Goal: Task Accomplishment & Management: Manage account settings

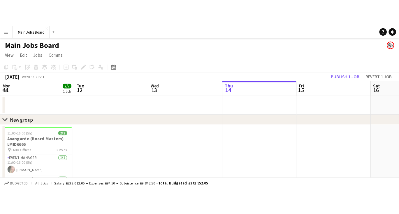
scroll to position [0, 139]
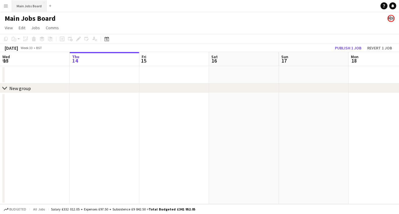
click at [14, 10] on button "Main Jobs Board Close" at bounding box center [29, 5] width 35 height 11
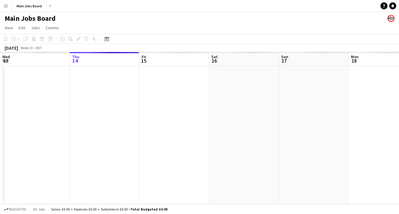
click at [6, 7] on app-icon "Menu" at bounding box center [6, 6] width 5 height 5
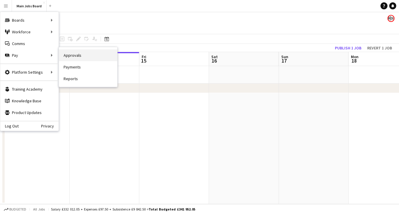
click at [88, 54] on link "Approvals" at bounding box center [88, 55] width 58 height 12
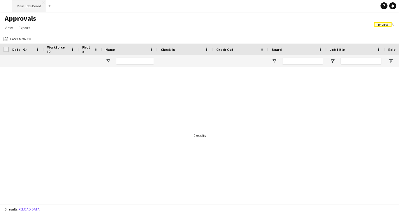
click at [25, 9] on button "Main Jobs Board Close" at bounding box center [29, 5] width 34 height 11
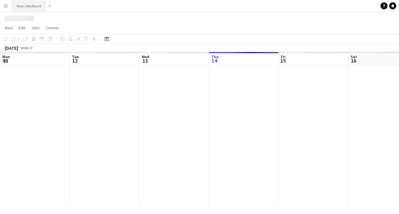
scroll to position [0, 139]
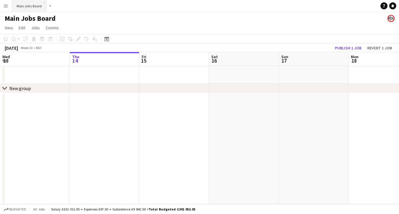
click at [25, 9] on button "Main Jobs Board Close" at bounding box center [29, 5] width 35 height 11
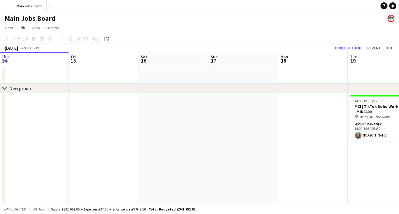
drag, startPoint x: 248, startPoint y: 110, endPoint x: 173, endPoint y: 117, distance: 75.6
click at [175, 117] on app-calendar-viewport "Mon 11 2/2 1 Job Tue 12 Wed 13 Thu 14 Fri 15 Sat 16 Sun 17 Mon 18 Tue 19 1/1 1 …" at bounding box center [199, 128] width 399 height 152
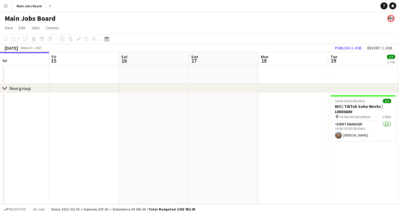
drag, startPoint x: 276, startPoint y: 117, endPoint x: 115, endPoint y: 123, distance: 161.8
click at [118, 123] on app-calendar-viewport "Mon 11 2/2 1 Job Tue 12 Wed 13 Thu 14 Fri 15 Sat 16 Sun 17 Mon 18 Tue 19 1/1 1 …" at bounding box center [199, 128] width 399 height 152
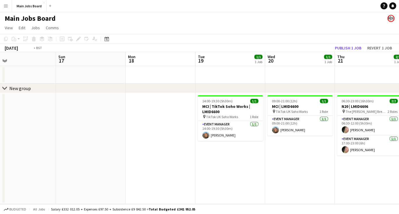
drag, startPoint x: 244, startPoint y: 162, endPoint x: 104, endPoint y: 165, distance: 139.8
click at [110, 152] on app-calendar-viewport "Wed 13 Thu 14 Fri 15 Sat 16 Sun 17 Mon 18 Tue 19 1/1 1 Job Wed 20 1/1 1 Job Thu…" at bounding box center [199, 128] width 399 height 152
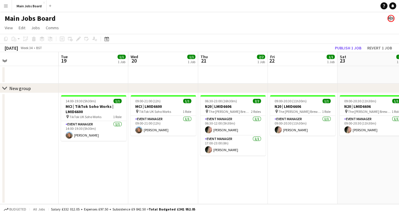
drag, startPoint x: 187, startPoint y: 148, endPoint x: 130, endPoint y: 151, distance: 57.9
click at [140, 151] on app-calendar-viewport "Fri 15 Sat 16 Sun 17 Mon 18 Tue 19 1/1 1 Job Wed 20 1/1 1 Job Thu 21 2/2 1 Job …" at bounding box center [199, 128] width 399 height 152
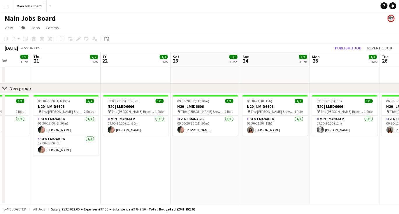
drag, startPoint x: 255, startPoint y: 149, endPoint x: 81, endPoint y: 161, distance: 174.3
click at [92, 152] on app-calendar-viewport "Sun 17 Mon 18 Tue 19 1/1 1 Job Wed 20 1/1 1 Job Thu 21 2/2 1 Job Fri 22 1/1 1 J…" at bounding box center [199, 128] width 399 height 152
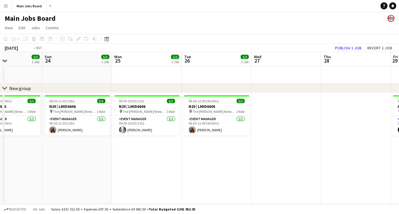
drag, startPoint x: 217, startPoint y: 142, endPoint x: 22, endPoint y: 174, distance: 197.4
click at [34, 152] on app-calendar-viewport "Wed 20 1/1 1 Job Thu 21 2/2 1 Job Fri 22 1/1 1 Job Sat 23 1/1 1 Job Sun 24 1/1 …" at bounding box center [199, 128] width 399 height 152
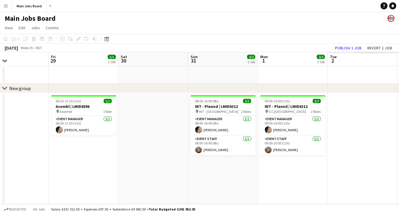
drag, startPoint x: 211, startPoint y: 123, endPoint x: 1, endPoint y: 160, distance: 212.9
click at [3, 152] on div "chevron-right New group Mon 25 1/1 1 Job Tue 26 1/1 1 Job Wed 27 Thu 28 Fri 29 …" at bounding box center [199, 128] width 399 height 152
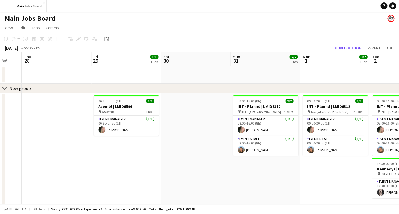
drag, startPoint x: 160, startPoint y: 74, endPoint x: 145, endPoint y: 75, distance: 14.9
click at [146, 75] on app-calendar-viewport "Mon 25 1/1 1 Job Tue 26 1/1 1 Job Wed 27 Thu 28 Fri 29 1/1 1 Job Sat 30 Sun 31 …" at bounding box center [199, 144] width 399 height 184
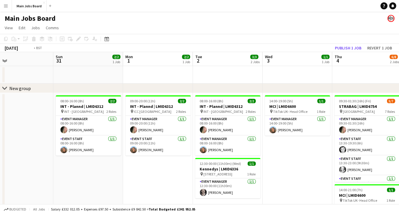
drag, startPoint x: 218, startPoint y: 124, endPoint x: 40, endPoint y: 136, distance: 179.0
click at [40, 136] on app-calendar-viewport "Wed 27 Thu 28 Fri 29 1/1 1 Job Sat 30 Sun 31 2/2 1 Job Mon 1 2/2 1 Job Tue 2 3/…" at bounding box center [199, 144] width 399 height 184
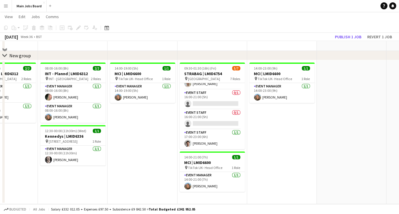
scroll to position [0, 0]
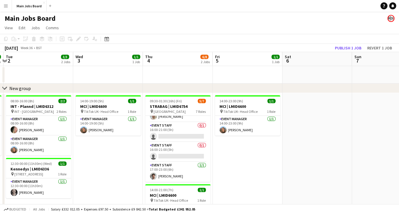
drag, startPoint x: 323, startPoint y: 142, endPoint x: 218, endPoint y: 142, distance: 104.8
click at [218, 142] on app-calendar-viewport "Sat 30 Sun 31 2/2 1 Job Mon 1 2/2 1 Job Tue 2 3/3 2 Jobs Wed 3 1/1 1 Job Thu 4 …" at bounding box center [199, 144] width 399 height 184
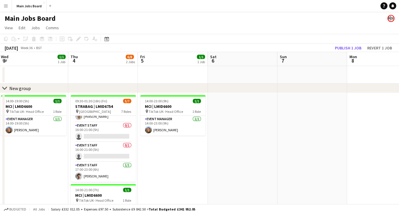
drag, startPoint x: 284, startPoint y: 137, endPoint x: 66, endPoint y: 149, distance: 218.0
click at [70, 149] on app-calendar-viewport "Sun 31 2/2 1 Job Mon 1 2/2 1 Job Tue 2 3/3 2 Jobs Wed 3 1/1 1 Job Thu 4 6/8 2 J…" at bounding box center [199, 147] width 399 height 190
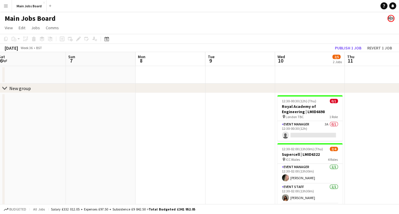
drag, startPoint x: 207, startPoint y: 132, endPoint x: 117, endPoint y: 132, distance: 90.7
click at [117, 132] on app-calendar-viewport "Wed 3 1/1 1 Job Thu 4 6/8 2 Jobs Fri 5 1/1 1 Job Sat 6 Sun 7 Mon 8 Tue 9 Wed 10…" at bounding box center [199, 147] width 399 height 190
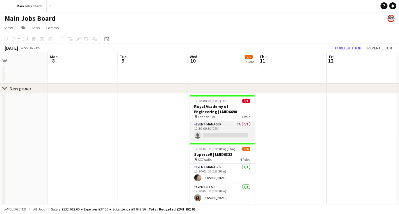
click at [240, 123] on app-card-role "Event Manager 3A 0/1 12:30-00:30 (12h) single-neutral-actions" at bounding box center [222, 131] width 65 height 20
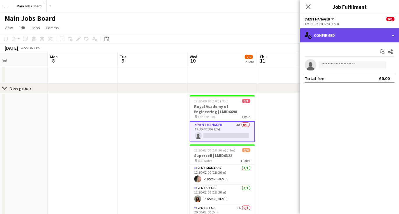
click at [333, 36] on div "single-neutral-actions-check-2 Confirmed" at bounding box center [349, 35] width 99 height 14
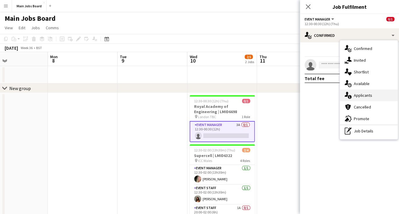
click at [364, 93] on div "single-neutral-actions-information Applicants" at bounding box center [369, 95] width 58 height 12
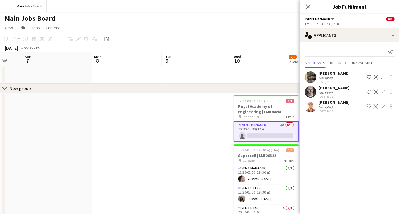
drag, startPoint x: 151, startPoint y: 149, endPoint x: 120, endPoint y: 149, distance: 30.6
click at [120, 149] on app-calendar-viewport "Thu 4 6/8 2 Jobs Fri 5 1/1 1 Job Sat 6 Sun 7 Mon 8 Tue 9 Wed 10 2/5 2 Jobs Thu …" at bounding box center [199, 147] width 399 height 190
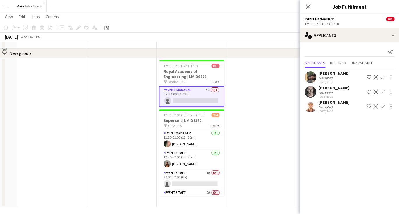
scroll to position [37, 0]
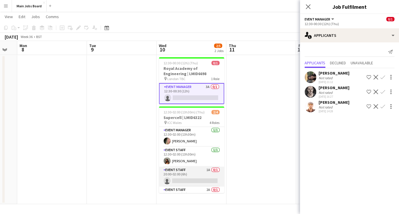
click at [208, 152] on app-card-role "Event Staff 1A 0/1 20:00-02:00 (6h) single-neutral-actions" at bounding box center [191, 176] width 65 height 20
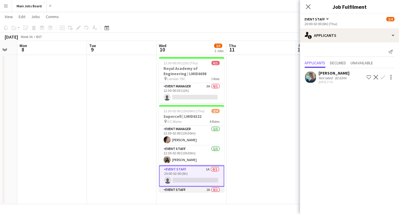
click at [210, 152] on app-card-role "Event Staff 2A 0/1 20:00-02:00 (6h) single-neutral-actions" at bounding box center [191, 196] width 65 height 20
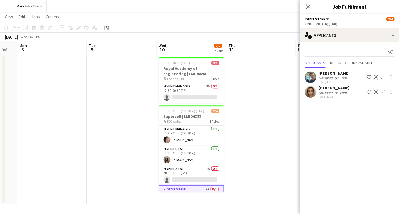
scroll to position [0, 193]
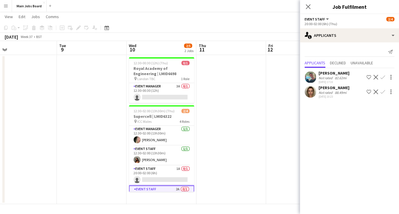
drag, startPoint x: 256, startPoint y: 165, endPoint x: 226, endPoint y: 167, distance: 30.2
click at [226, 152] on app-calendar-viewport "Fri 5 1/1 1 Job Sat 6 Sun 7 Mon 8 Tue 9 Wed 10 2/5 2 Jobs Thu 11 Fri 12 Sat 13 …" at bounding box center [199, 94] width 399 height 218
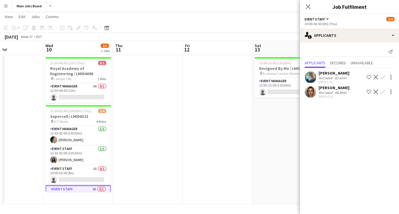
drag, startPoint x: 244, startPoint y: 165, endPoint x: 72, endPoint y: 175, distance: 172.1
click at [74, 152] on app-calendar-viewport "Sat 6 Sun 7 Mon 8 Tue 9 Wed 10 2/5 2 Jobs Thu 11 Fri 12 Sat 13 0/1 1 Job Sun 14…" at bounding box center [199, 94] width 399 height 218
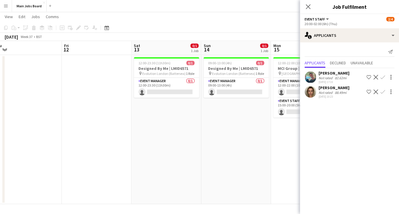
drag, startPoint x: 226, startPoint y: 139, endPoint x: 122, endPoint y: 139, distance: 103.3
click at [122, 139] on app-calendar-viewport "Mon 8 Tue 9 Wed 10 2/5 2 Jobs Thu 11 Fri 12 Sat 13 0/1 1 Job Sun 14 0/1 1 Job M…" at bounding box center [199, 94] width 399 height 218
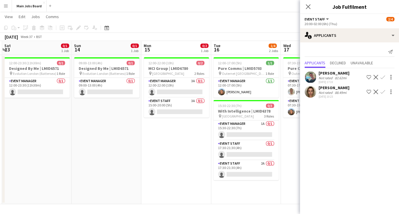
scroll to position [0, 226]
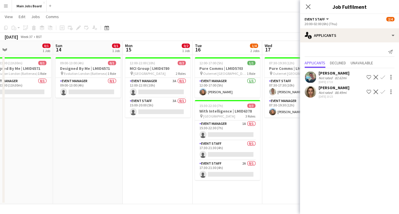
drag, startPoint x: 221, startPoint y: 135, endPoint x: 142, endPoint y: 134, distance: 78.8
click at [142, 134] on app-calendar-viewport "Wed 10 2/5 2 Jobs Thu 11 Fri 12 Sat 13 0/1 1 Job Sun 14 0/1 1 Job Mon 15 0/2 1 …" at bounding box center [199, 94] width 399 height 218
click at [173, 81] on app-card-role "Event Manager 3A 0/1 12:00-22:00 (10h) single-neutral-actions" at bounding box center [157, 88] width 65 height 20
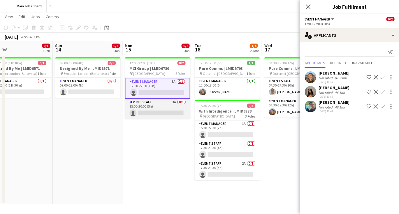
click at [175, 103] on app-card-role "Event Staff 3A 0/1 15:00-20:00 (5h) single-neutral-actions" at bounding box center [157, 109] width 65 height 20
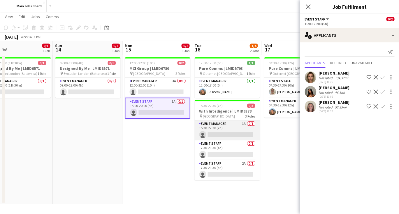
click at [243, 123] on app-card-role "Event Manager 1A 0/1 15:30-22:30 (7h) single-neutral-actions" at bounding box center [227, 130] width 65 height 20
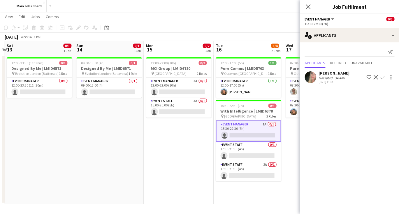
drag, startPoint x: 175, startPoint y: 141, endPoint x: 118, endPoint y: 140, distance: 57.5
click at [118, 141] on app-calendar-viewport "Wed 10 2/5 2 Jobs Thu 11 Fri 12 Sat 13 0/1 1 Job Sun 14 0/1 1 Job Mon 15 0/2 1 …" at bounding box center [199, 94] width 399 height 218
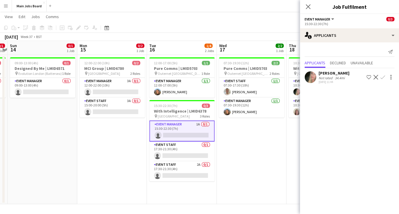
drag, startPoint x: 259, startPoint y: 137, endPoint x: 202, endPoint y: 137, distance: 56.9
click at [202, 137] on app-calendar-viewport "Thu 11 Fri 12 Sat 13 0/1 1 Job Sun 14 0/1 1 Job Mon 15 0/2 1 Job Tue 16 1/4 2 J…" at bounding box center [199, 94] width 399 height 218
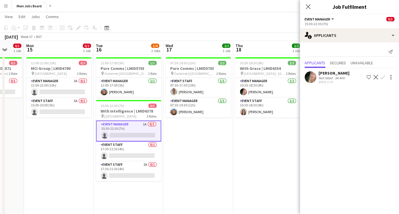
scroll to position [0, 179]
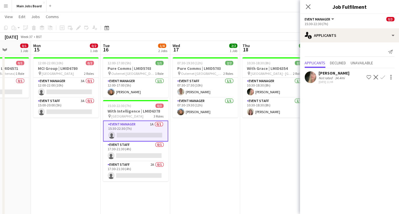
drag, startPoint x: 63, startPoint y: 166, endPoint x: 85, endPoint y: 166, distance: 22.2
click at [85, 152] on app-calendar-viewport "Fri 12 Sat 13 0/1 1 Job Sun 14 0/1 1 Job Mon 15 0/2 1 Job Tue 16 1/4 2 Jobs Wed…" at bounding box center [199, 104] width 399 height 238
click at [150, 152] on app-card-role "Event Staff 2A 0/1 17:30-21:30 (4h) single-neutral-actions" at bounding box center [135, 171] width 65 height 20
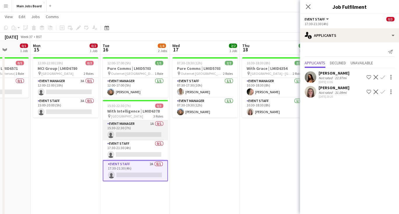
click at [151, 125] on app-card-role "Event Manager 1A 0/1 15:30-22:30 (7h) single-neutral-actions" at bounding box center [135, 130] width 65 height 20
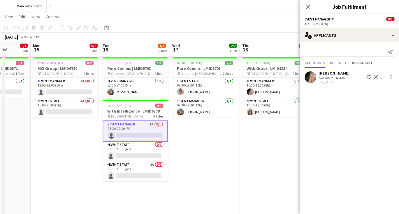
click at [375, 76] on app-icon "Confirm" at bounding box center [383, 77] width 5 height 5
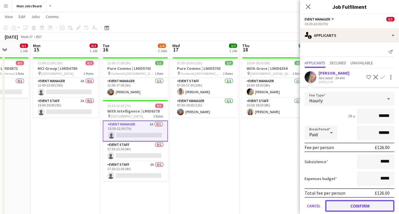
click at [344, 152] on button "Confirm" at bounding box center [360, 206] width 69 height 12
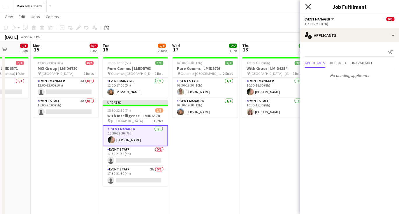
click at [306, 8] on icon "Close pop-in" at bounding box center [309, 7] width 6 height 6
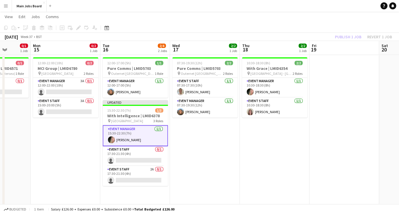
click at [341, 37] on div "Publish 1 job Revert 1 job" at bounding box center [363, 37] width 71 height 8
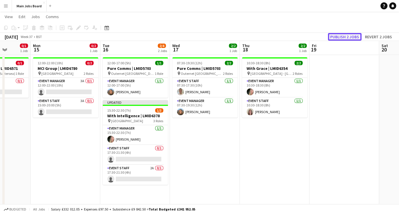
click at [341, 37] on button "Publish 2 jobs" at bounding box center [345, 37] width 34 height 8
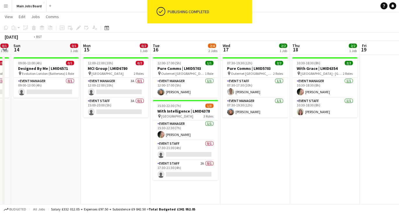
drag, startPoint x: 231, startPoint y: 170, endPoint x: 71, endPoint y: 186, distance: 160.4
click at [71, 152] on app-calendar-viewport "Thu 11 Fri 12 Sat 13 0/1 1 Job Sun 14 0/1 1 Job Mon 15 0/2 1 Job Tue 16 2/4 2 J…" at bounding box center [199, 104] width 399 height 238
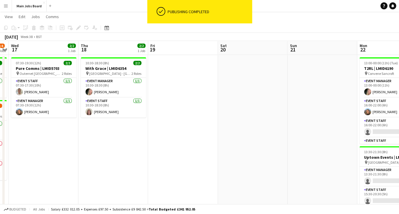
drag, startPoint x: 203, startPoint y: 178, endPoint x: 33, endPoint y: 181, distance: 169.3
click at [34, 152] on app-calendar-viewport "Sun 14 0/1 1 Job Mon 15 0/2 1 Job Tue 16 2/4 2 Jobs Wed 17 2/2 1 Job Thu 18 2/2…" at bounding box center [199, 104] width 399 height 238
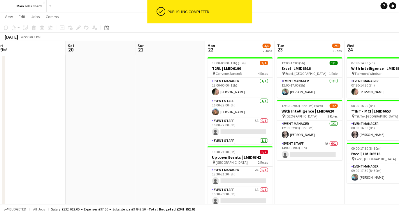
drag, startPoint x: 106, startPoint y: 150, endPoint x: 34, endPoint y: 150, distance: 71.8
click at [34, 150] on app-calendar-viewport "Tue 16 2/4 2 Jobs Wed 17 2/2 1 Job Thu 18 2/2 1 Job Fri 19 Sat 20 Sun 21 Mon 22…" at bounding box center [199, 104] width 399 height 238
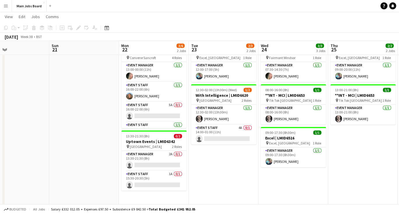
scroll to position [51, 0]
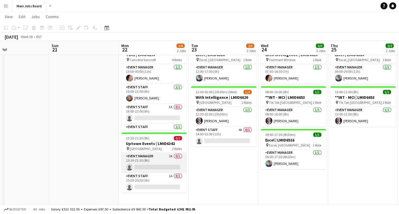
click at [171, 152] on app-card-role "Event Manager 2A 0/1 13:30-21:30 (8h) single-neutral-actions" at bounding box center [153, 163] width 65 height 20
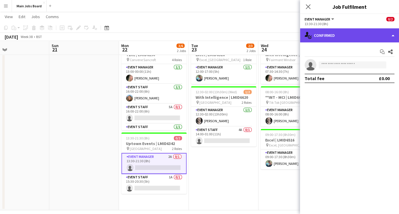
click at [331, 33] on div "single-neutral-actions-check-2 Confirmed" at bounding box center [349, 35] width 99 height 14
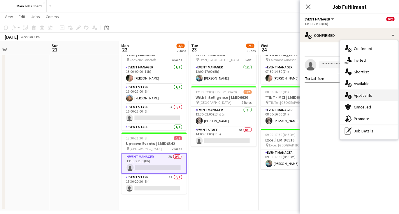
click at [361, 97] on div "single-neutral-actions-information Applicants" at bounding box center [369, 95] width 58 height 12
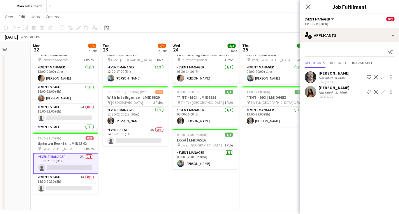
scroll to position [0, 186]
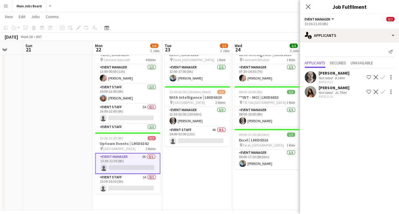
drag, startPoint x: 226, startPoint y: 185, endPoint x: 199, endPoint y: 185, distance: 26.6
click at [199, 152] on app-calendar-viewport "Thu 18 2/2 1 Job Fri 19 Sat 20 Sun 21 Mon 22 3/6 2 Jobs Tue 23 2/3 2 Jobs Wed 2…" at bounding box center [199, 91] width 399 height 238
click at [146, 152] on app-card-role "Event Staff 1A 0/1 15:30-20:30 (5h) single-neutral-actions" at bounding box center [127, 184] width 65 height 20
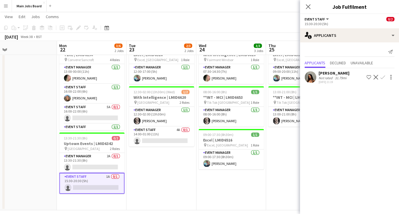
drag, startPoint x: 202, startPoint y: 178, endPoint x: 164, endPoint y: 176, distance: 37.4
click at [164, 152] on app-calendar-viewport "Thu 18 2/2 1 Job Fri 19 Sat 20 Sun 21 Mon 22 3/6 2 Jobs Tue 23 2/3 2 Jobs Wed 2…" at bounding box center [199, 91] width 399 height 238
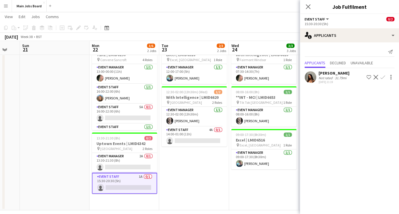
drag, startPoint x: 209, startPoint y: 176, endPoint x: 173, endPoint y: 176, distance: 35.9
click at [173, 152] on app-calendar-viewport "Thu 18 2/2 1 Job Fri 19 Sat 20 Sun 21 Mon 22 3/6 2 Jobs Tue 23 2/3 2 Jobs Wed 2…" at bounding box center [199, 91] width 399 height 238
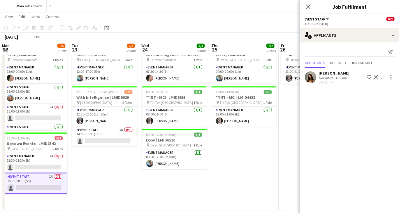
drag, startPoint x: 226, startPoint y: 174, endPoint x: 200, endPoint y: 174, distance: 26.6
click at [202, 152] on app-calendar-viewport "Fri 19 Sat 20 Sun 21 Mon 22 3/6 2 Jobs Tue 23 2/3 2 Jobs Wed 24 3/3 3 Jobs Thu …" at bounding box center [199, 91] width 399 height 238
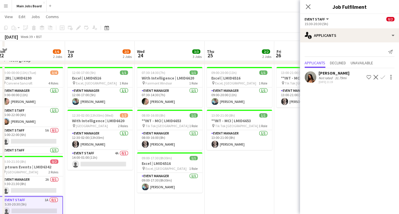
scroll to position [27, 0]
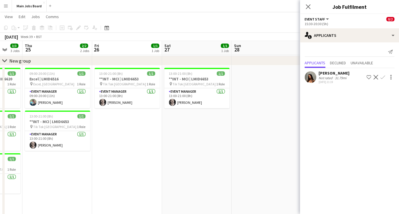
drag, startPoint x: 243, startPoint y: 177, endPoint x: 102, endPoint y: 194, distance: 142.1
click at [102, 152] on app-calendar-viewport "Sun 21 Mon 22 3/6 2 Jobs Tue 23 2/3 2 Jobs Wed 24 3/3 3 Jobs Thu 25 2/2 2 Jobs …" at bounding box center [199, 115] width 399 height 238
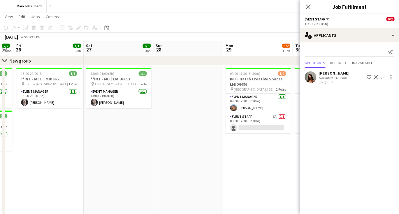
drag, startPoint x: 208, startPoint y: 169, endPoint x: 62, endPoint y: 169, distance: 145.9
click at [67, 152] on app-calendar-viewport "Tue 23 2/3 2 Jobs Wed 24 3/3 3 Jobs Thu 25 2/2 2 Jobs Fri 26 1/1 1 Job Sat 27 1…" at bounding box center [199, 115] width 399 height 238
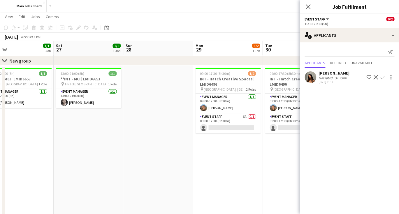
scroll to position [0, 247]
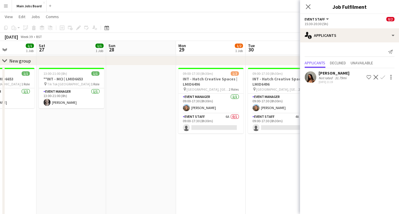
drag, startPoint x: 193, startPoint y: 130, endPoint x: 104, endPoint y: 132, distance: 89.9
click at [106, 132] on app-calendar-viewport "Tue 23 2/3 2 Jobs Wed 24 3/3 3 Jobs Thu 25 2/2 2 Jobs Fri 26 1/1 1 Job Sat 27 1…" at bounding box center [199, 115] width 399 height 238
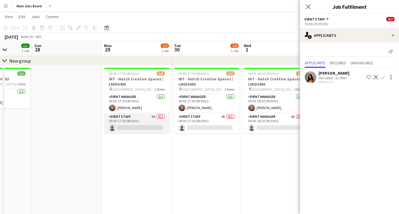
click at [153, 116] on app-card-role "Event Staff 6A 0/1 09:00-17:30 (8h30m) single-neutral-actions" at bounding box center [136, 123] width 65 height 20
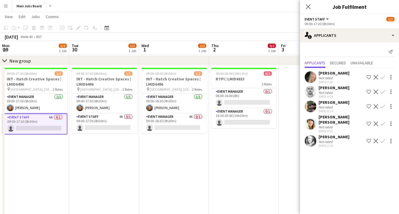
scroll to position [0, 215]
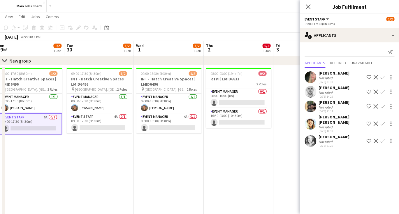
drag, startPoint x: 203, startPoint y: 155, endPoint x: 95, endPoint y: 178, distance: 109.7
click at [95, 152] on app-calendar-viewport "Fri 26 1/1 1 Job Sat 27 1/1 1 Job Sun 28 Mon 29 1/2 1 Job Tue 30 1/2 1 Job Wed …" at bounding box center [199, 115] width 399 height 238
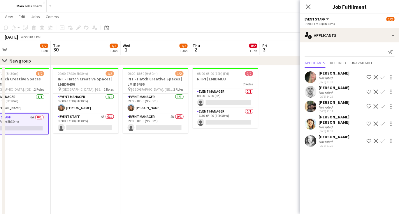
drag, startPoint x: 220, startPoint y: 159, endPoint x: 67, endPoint y: 193, distance: 157.2
click at [67, 152] on app-calendar-viewport "Fri 26 1/1 1 Job Sat 27 1/1 1 Job Sun 28 Mon 29 1/2 1 Job Tue 30 1/2 1 Job Wed …" at bounding box center [199, 115] width 399 height 238
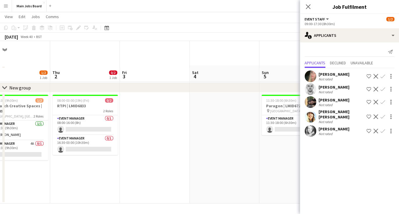
scroll to position [0, 0]
